Goal: Share content: Share content

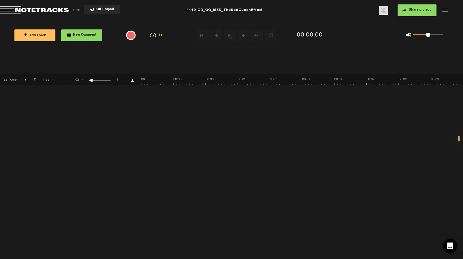
click at [285, 16] on md-toolbar "Exit Project 4119-OD_OO_MED_TheRedQueenEffect Share project Save project" at bounding box center [231, 10] width 463 height 21
click at [425, 11] on span "Share project" at bounding box center [419, 10] width 22 height 4
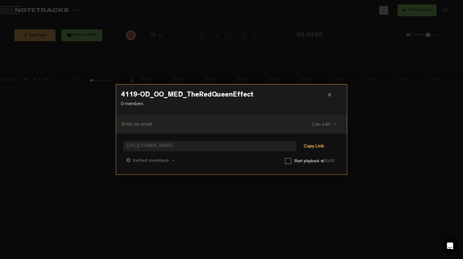
drag, startPoint x: 318, startPoint y: 148, endPoint x: 299, endPoint y: 150, distance: 19.2
click at [317, 148] on button "Copy Link" at bounding box center [313, 147] width 32 height 12
click at [189, 160] on span "Can comment" at bounding box center [176, 161] width 30 height 5
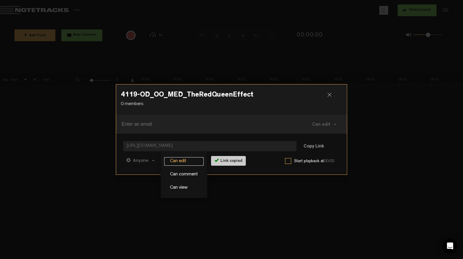
click at [179, 160] on link "Can edit" at bounding box center [183, 161] width 39 height 9
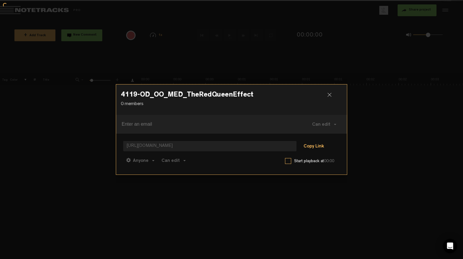
click at [317, 145] on button "Copy Link" at bounding box center [313, 147] width 32 height 12
click at [331, 96] on div at bounding box center [331, 97] width 9 height 9
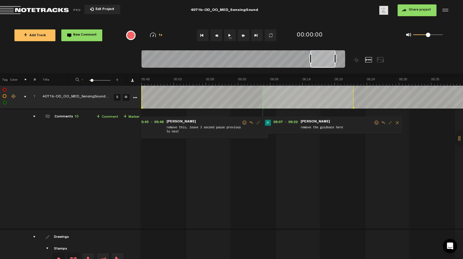
scroll to position [0, 2248]
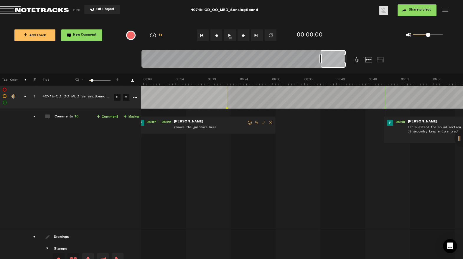
drag, startPoint x: 336, startPoint y: 62, endPoint x: 354, endPoint y: 59, distance: 18.2
click at [354, 59] on div at bounding box center [268, 62] width 254 height 24
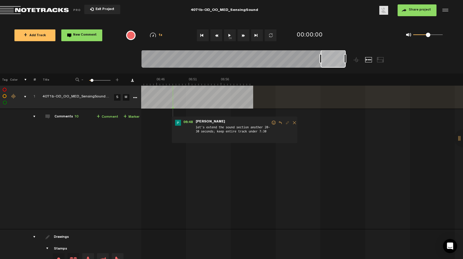
scroll to position [0, 2460]
click at [97, 95] on div "Click to edit the title" at bounding box center [80, 97] width 77 height 6
type input "4071b-OD_OO_MED_SensingSound_Mix_v1"
